Goal: Task Accomplishment & Management: Manage account settings

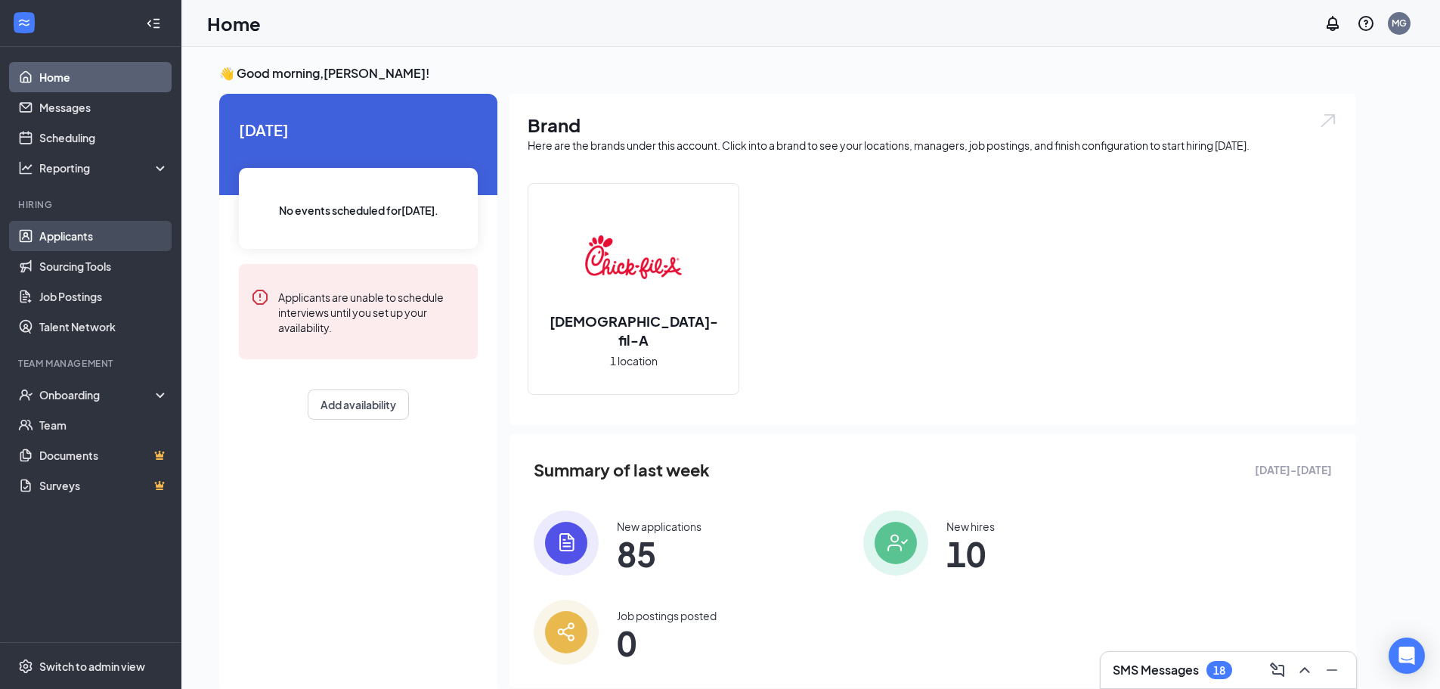
click at [90, 235] on link "Applicants" at bounding box center [103, 236] width 129 height 30
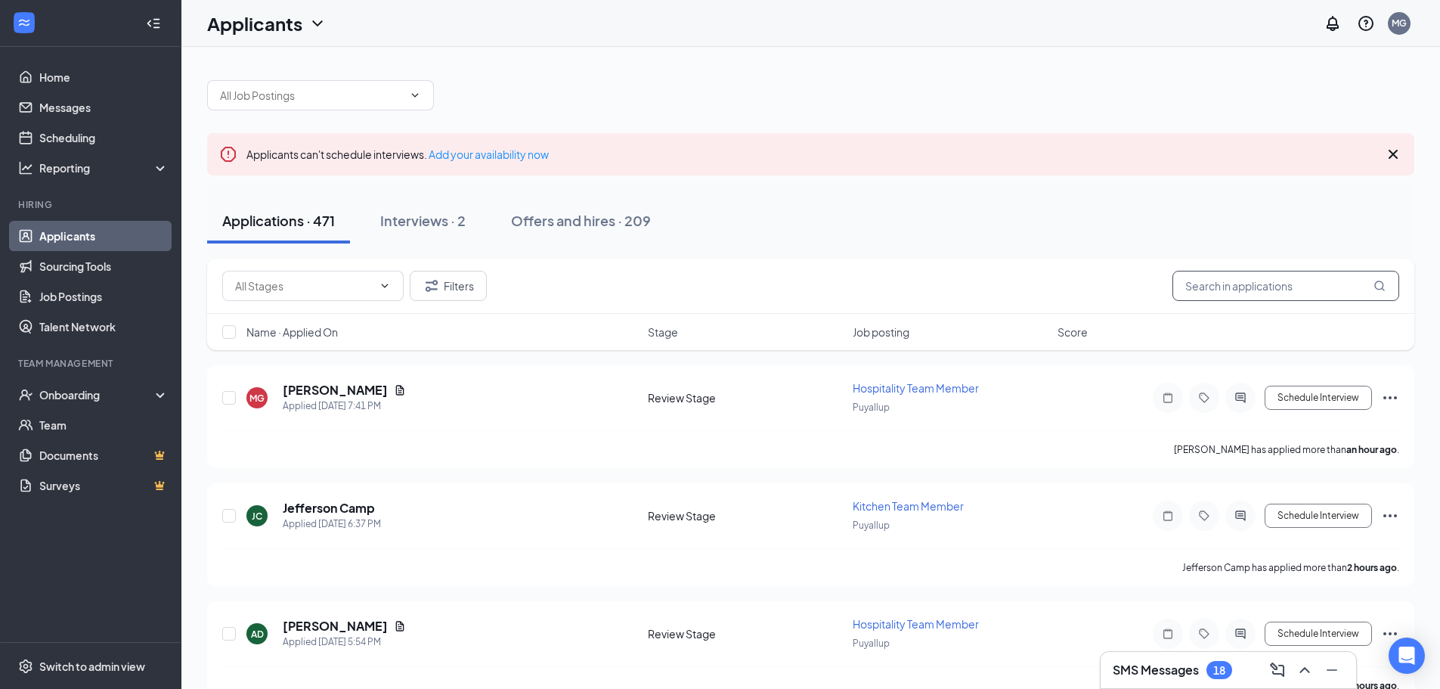
click at [1279, 274] on input "text" at bounding box center [1286, 286] width 227 height 30
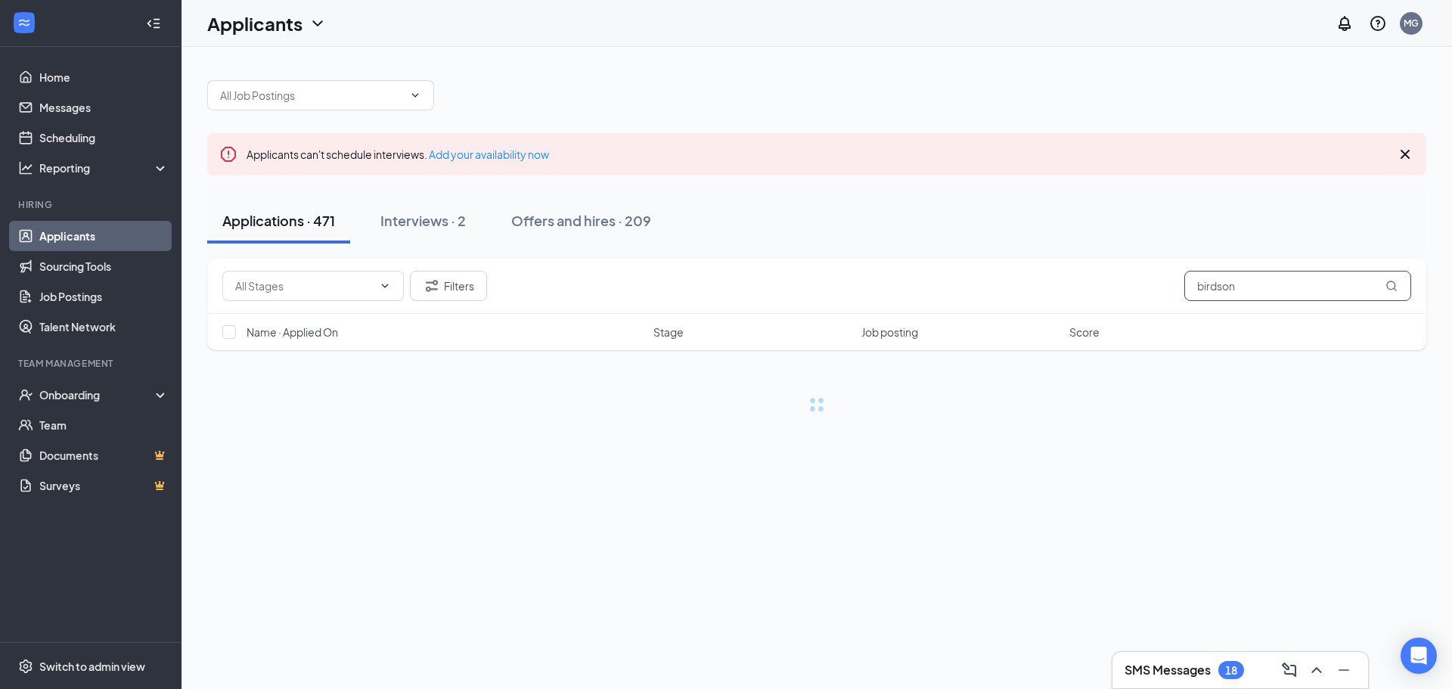
type input "birdson"
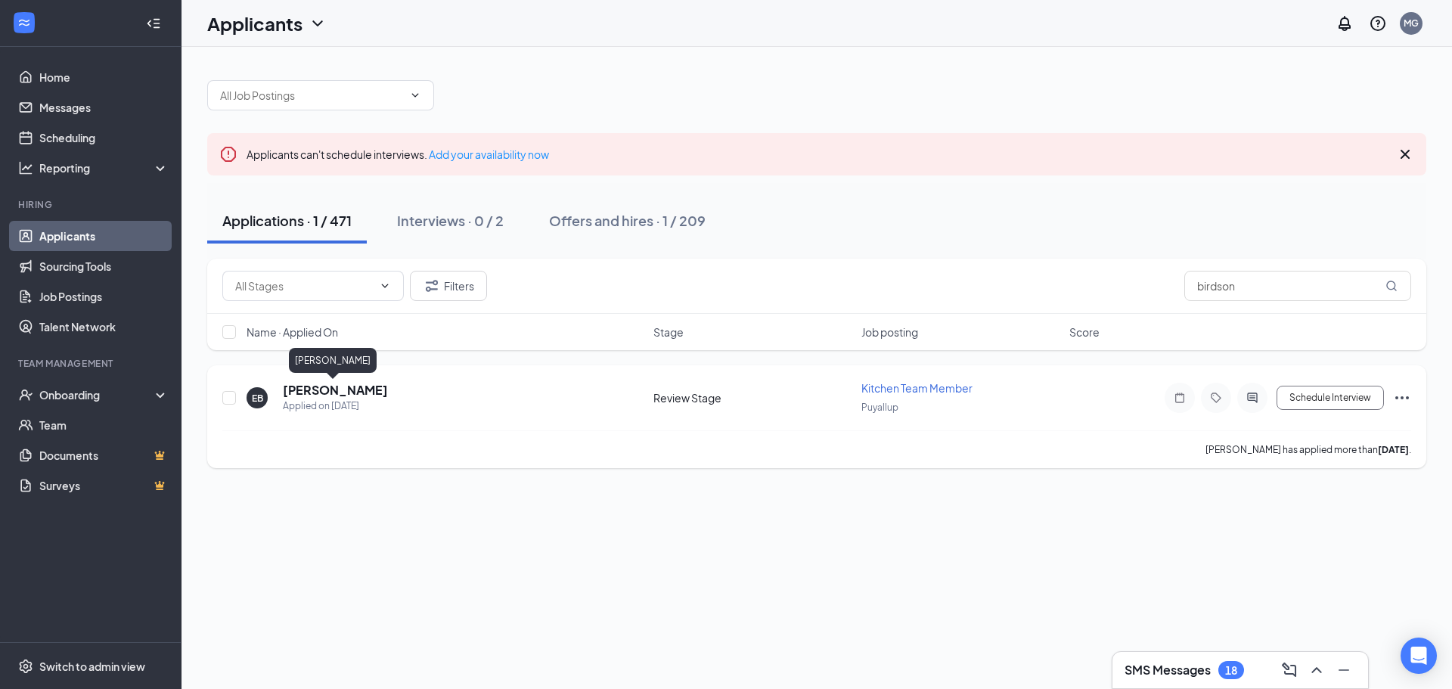
click at [337, 392] on h5 "[PERSON_NAME]" at bounding box center [335, 390] width 105 height 17
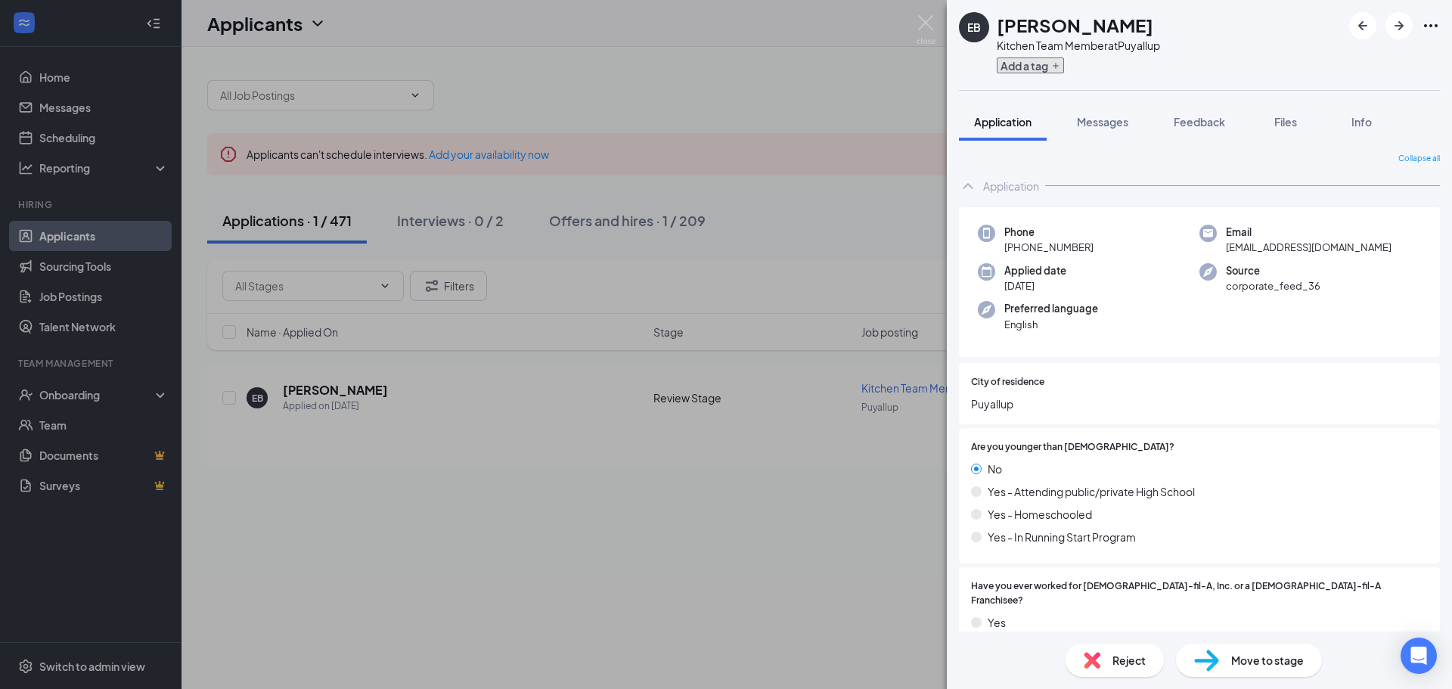
click at [1049, 64] on button "Add a tag" at bounding box center [1030, 65] width 67 height 16
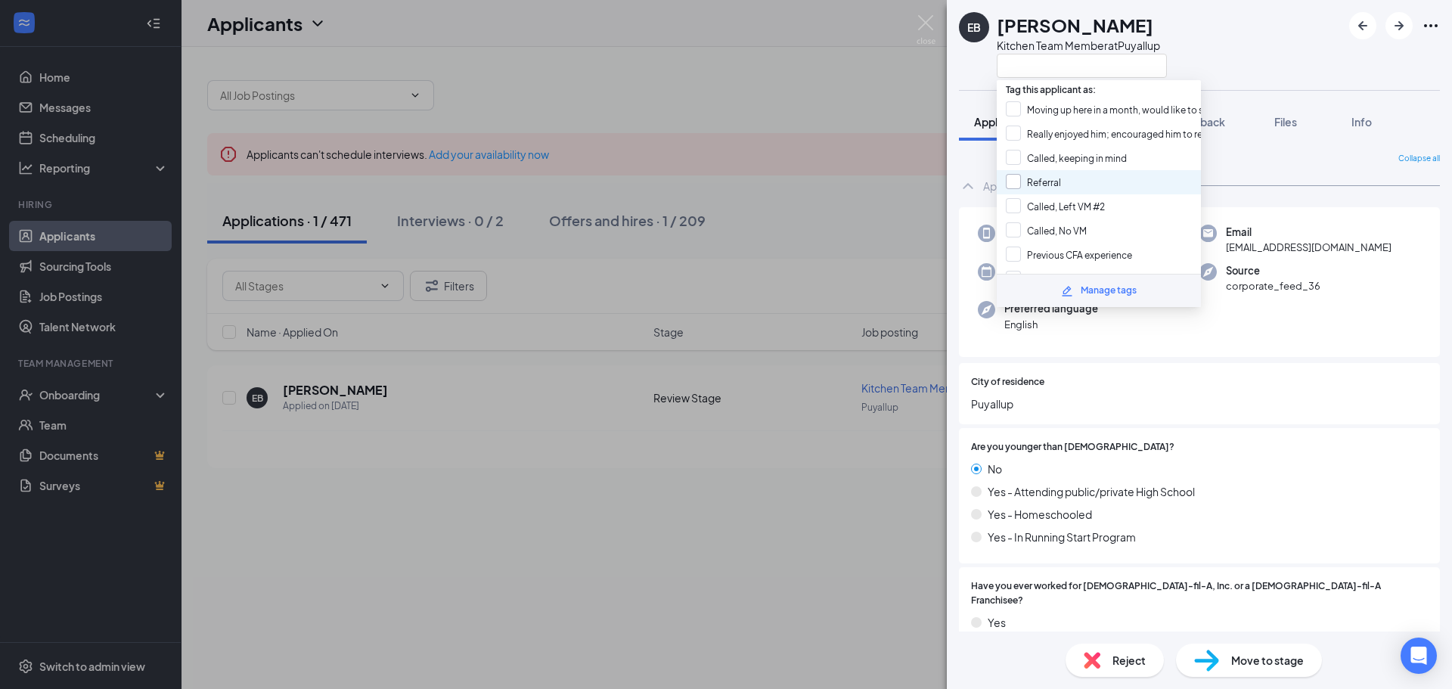
click at [1013, 180] on input "Referral" at bounding box center [1033, 182] width 55 height 17
checkbox input "true"
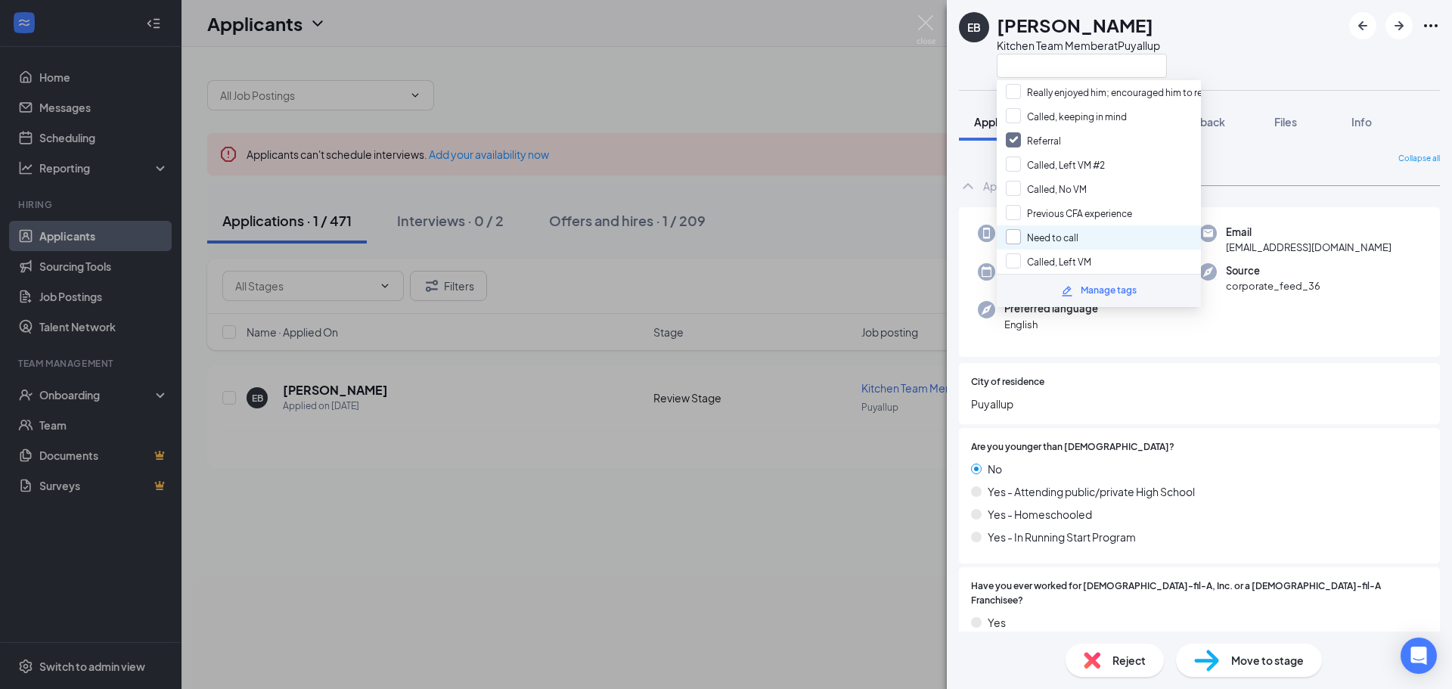
click at [1012, 240] on input "Need to call" at bounding box center [1042, 237] width 73 height 17
checkbox input "true"
click at [1273, 192] on div "Application" at bounding box center [1199, 186] width 481 height 30
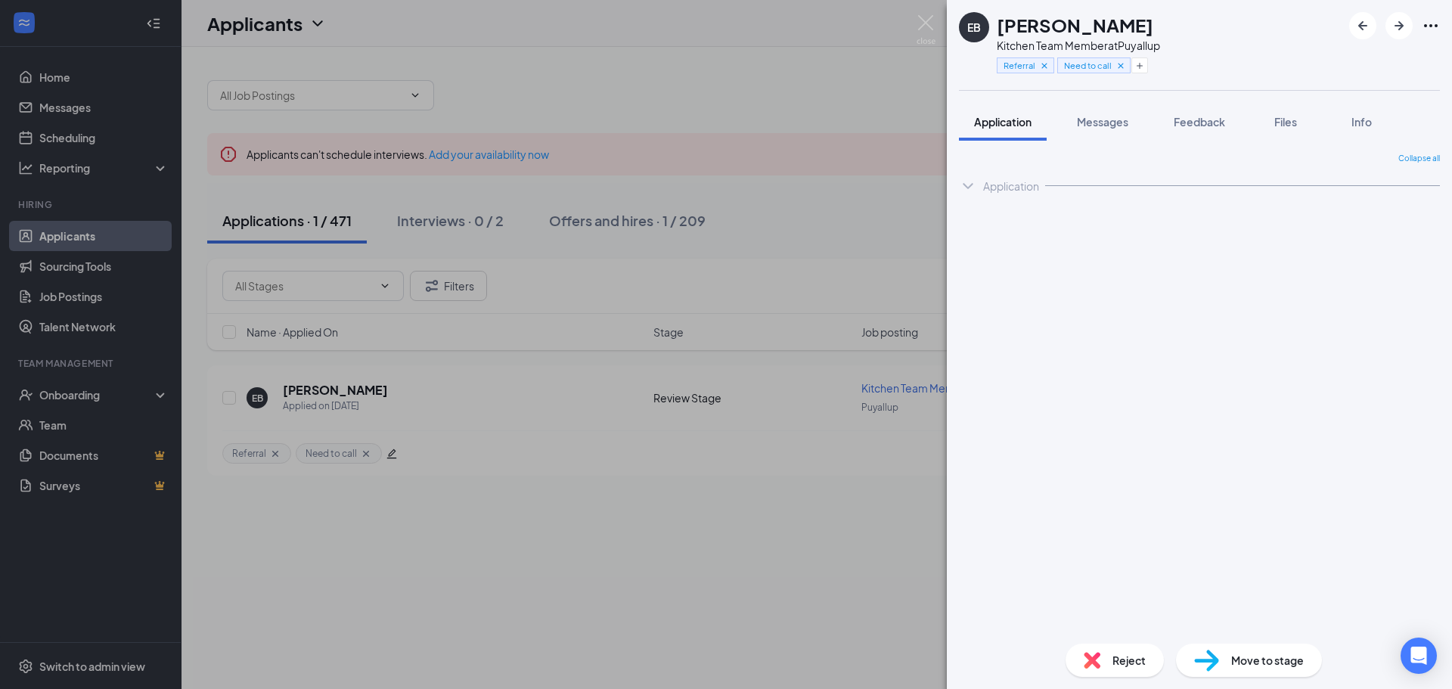
click at [1107, 207] on div "Collapse all Application Phone [PHONE_NUMBER] Email [EMAIL_ADDRESS][DOMAIN_NAME…" at bounding box center [1199, 392] width 481 height 479
click at [972, 187] on icon "ChevronDown" at bounding box center [968, 186] width 18 height 18
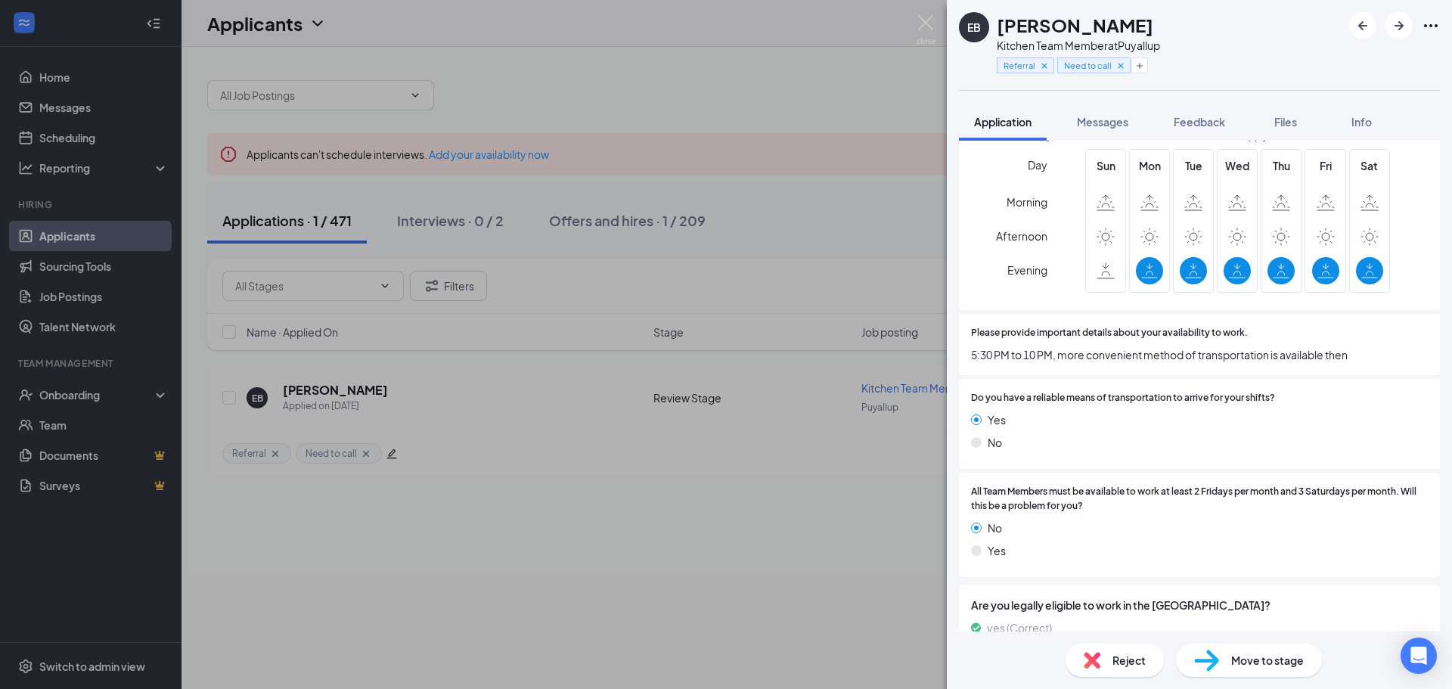
scroll to position [1047, 0]
